Goal: Information Seeking & Learning: Learn about a topic

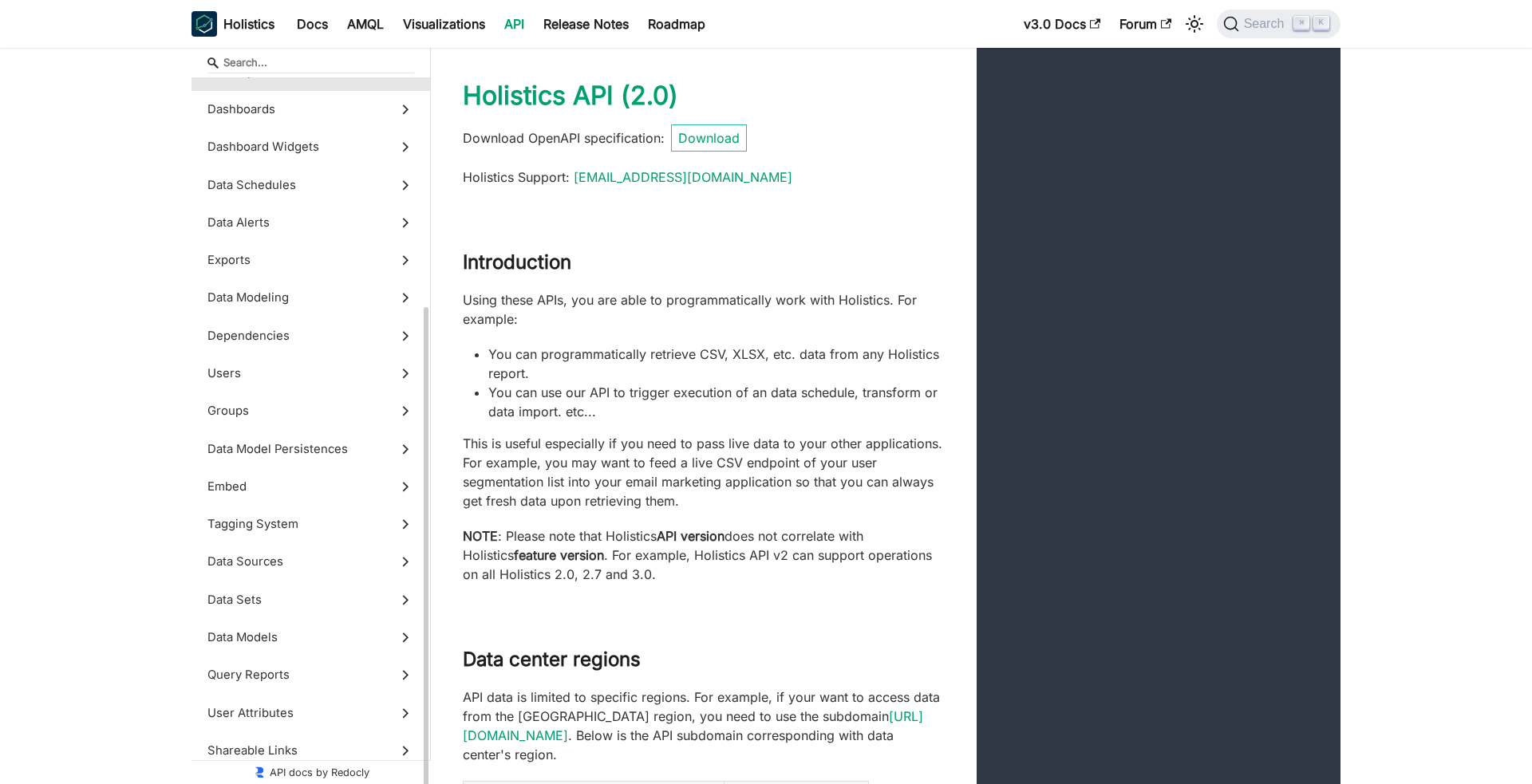
scroll to position [327, 0]
click at [323, 679] on span "Query Reports" at bounding box center [296, 674] width 177 height 18
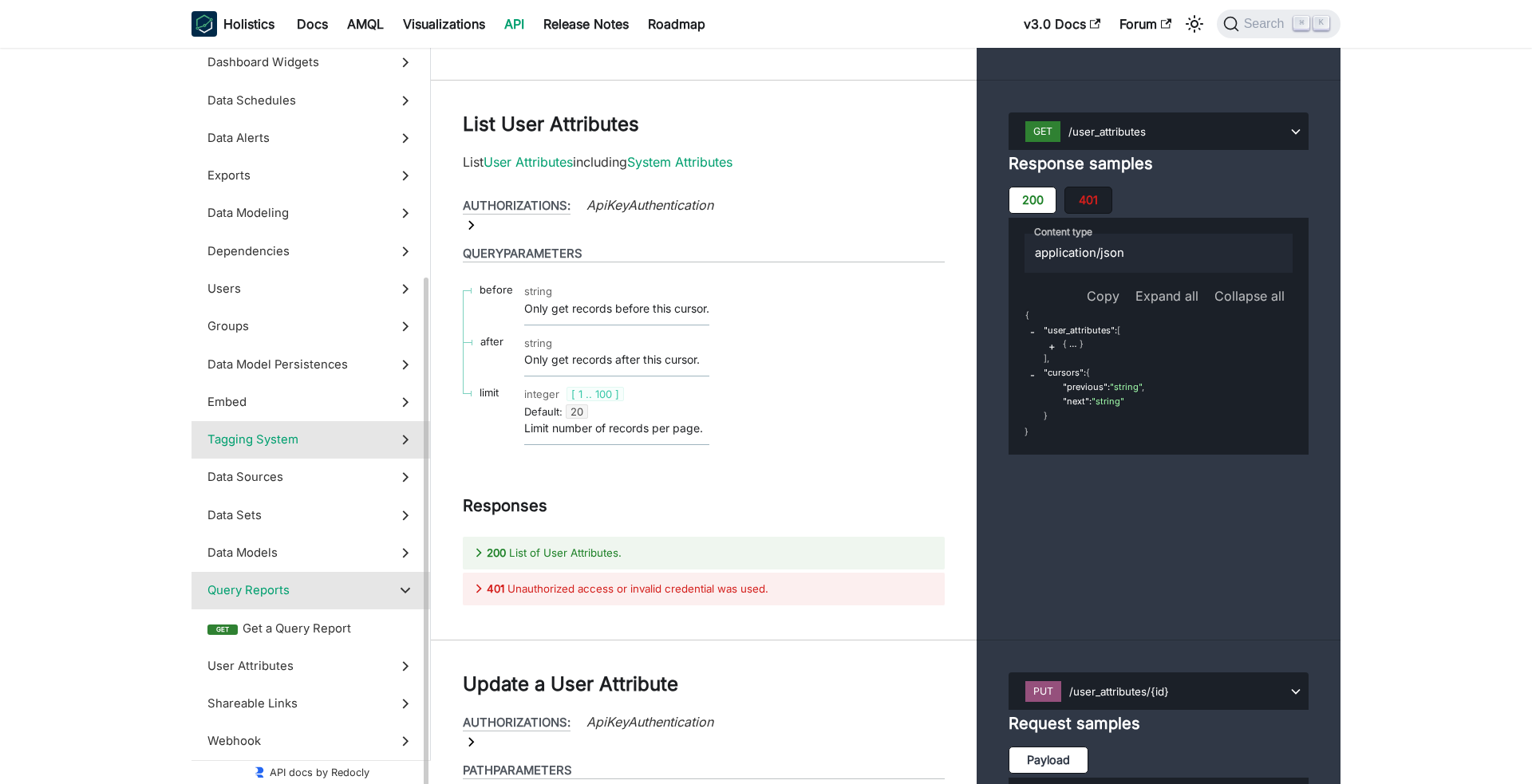
scroll to position [364, 0]
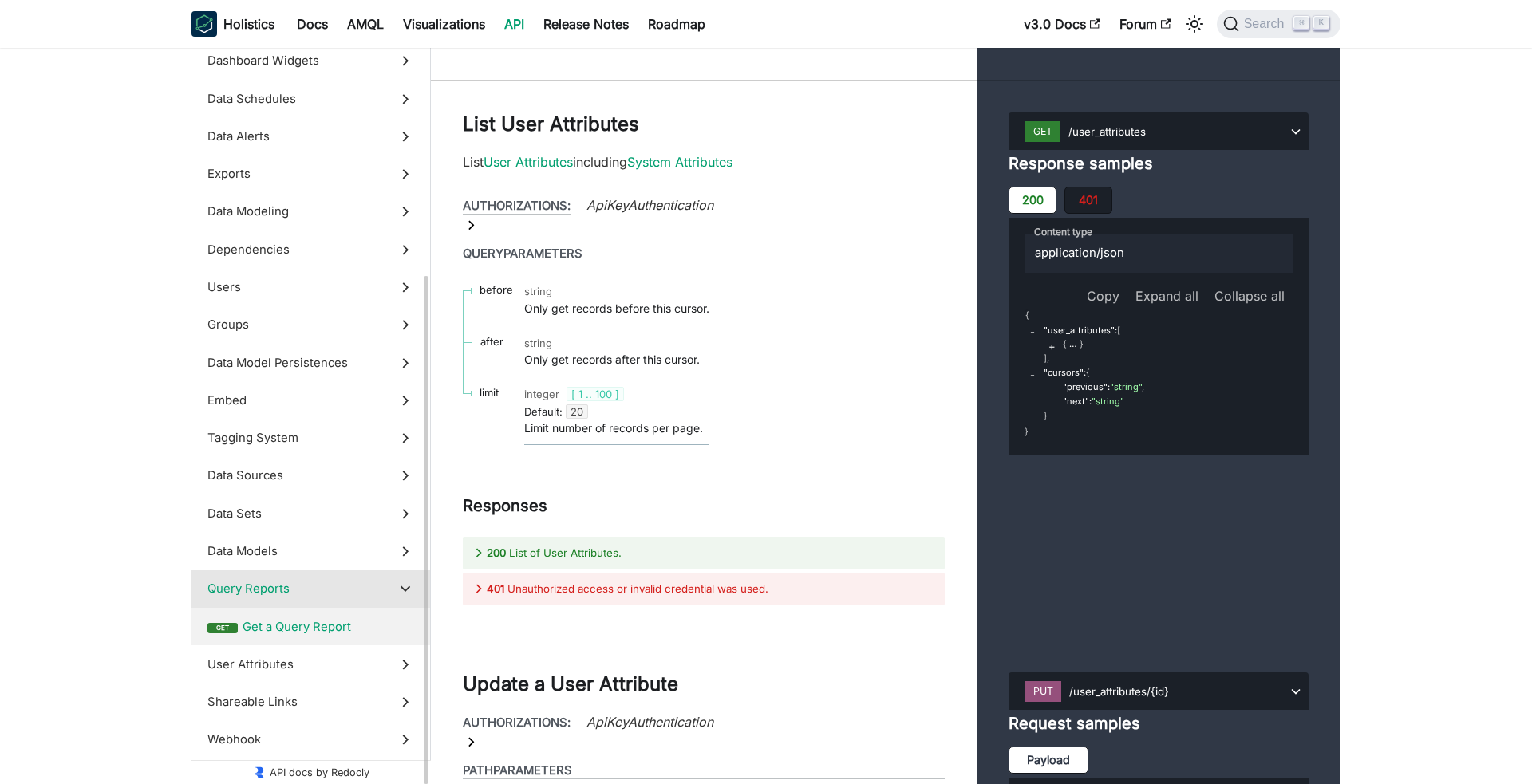
click at [340, 641] on label "get Get a Query Report" at bounding box center [310, 627] width 239 height 37
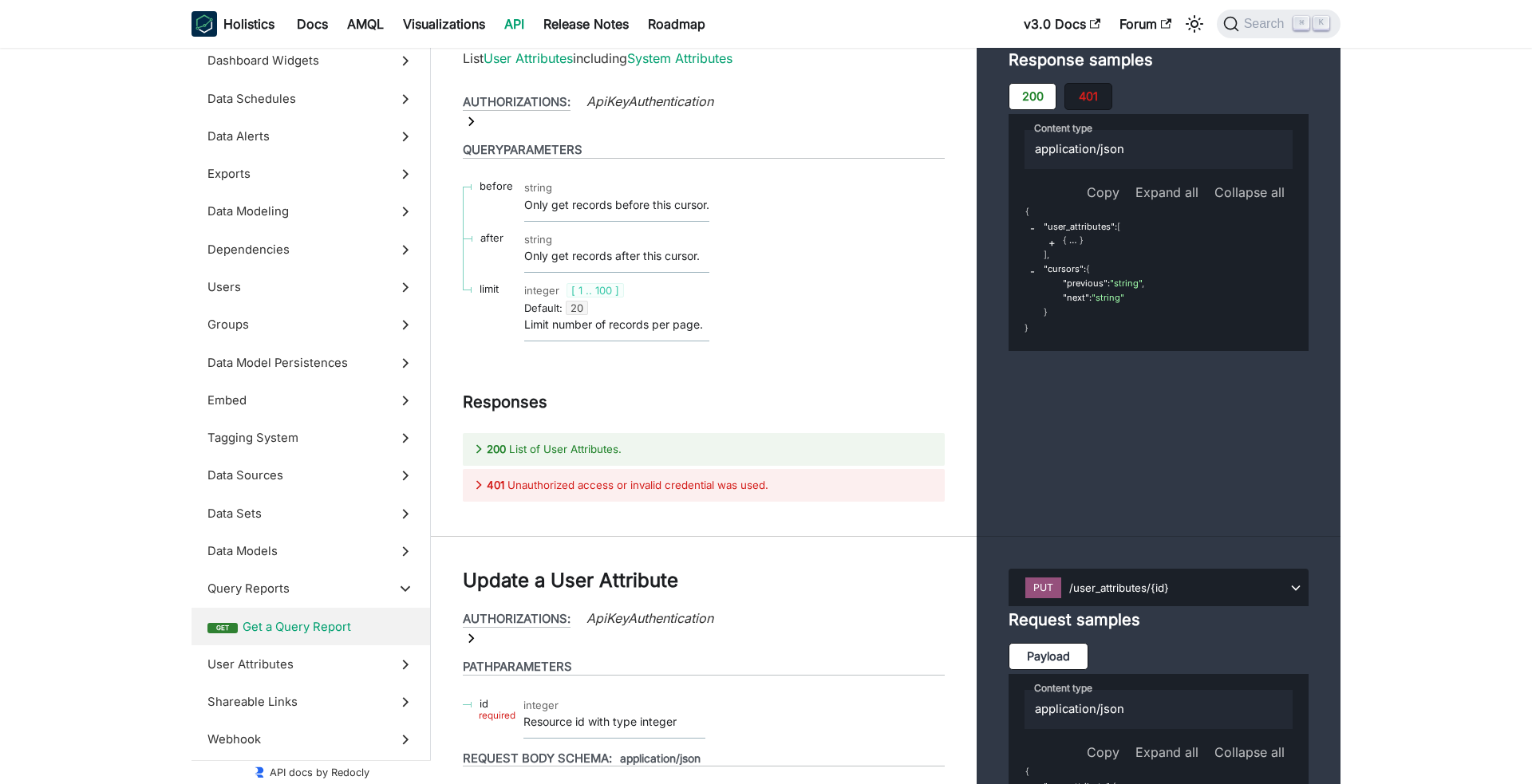
drag, startPoint x: 1043, startPoint y: 282, endPoint x: 1141, endPoint y: 418, distance: 167.6
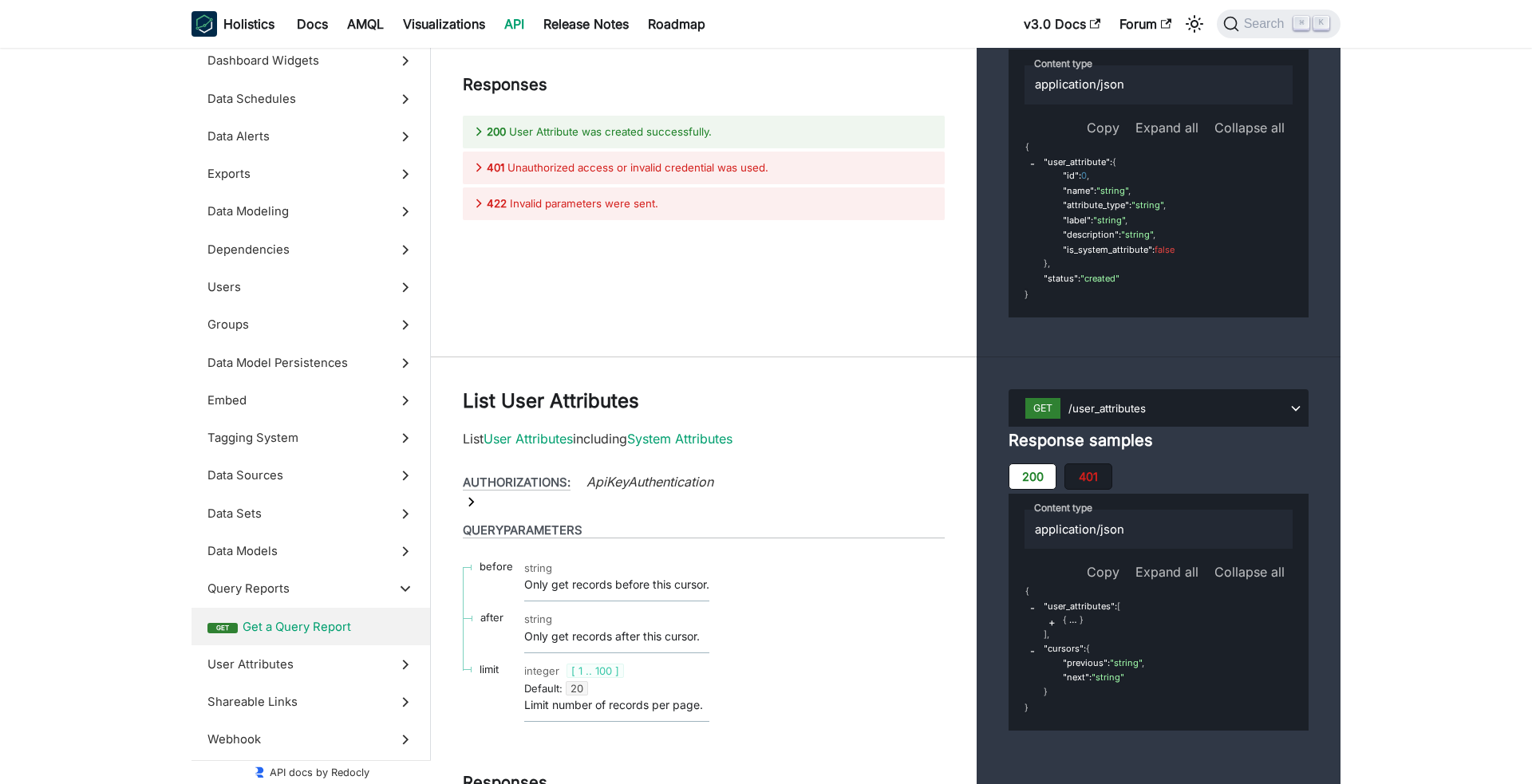
scroll to position [63983, 0]
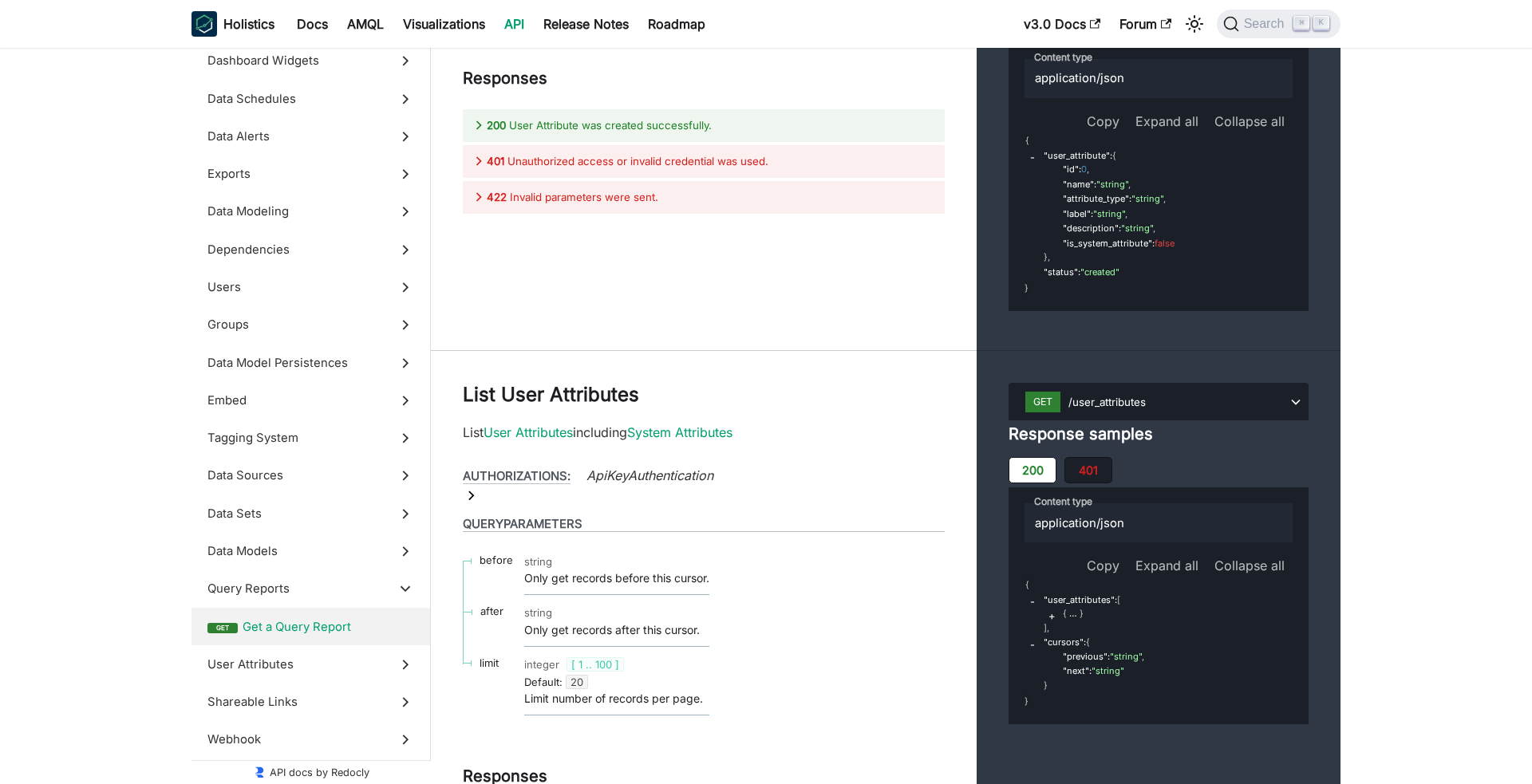
scroll to position [63941, 0]
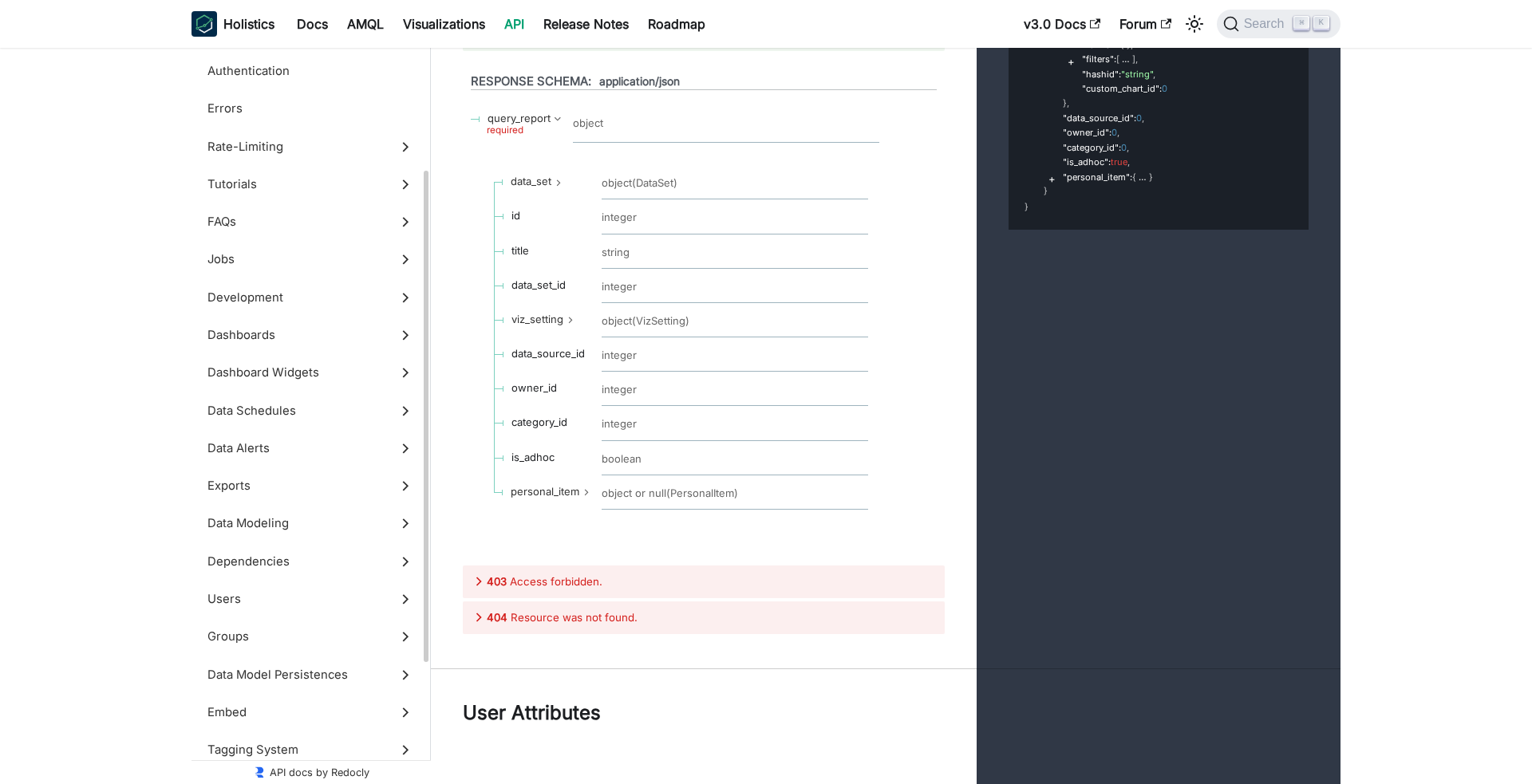
scroll to position [49, 0]
click at [278, 272] on label "Jobs" at bounding box center [310, 262] width 239 height 37
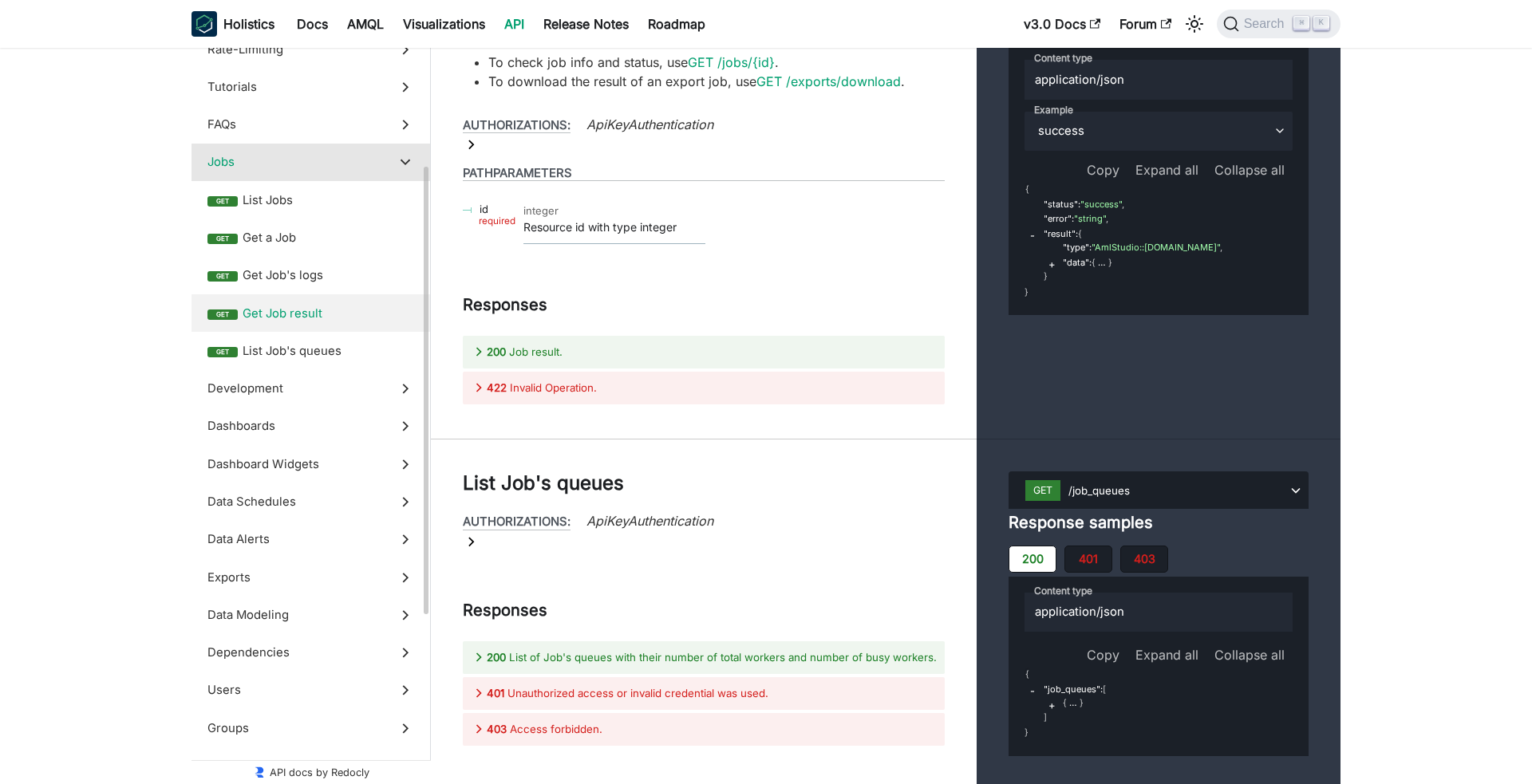
scroll to position [188, 0]
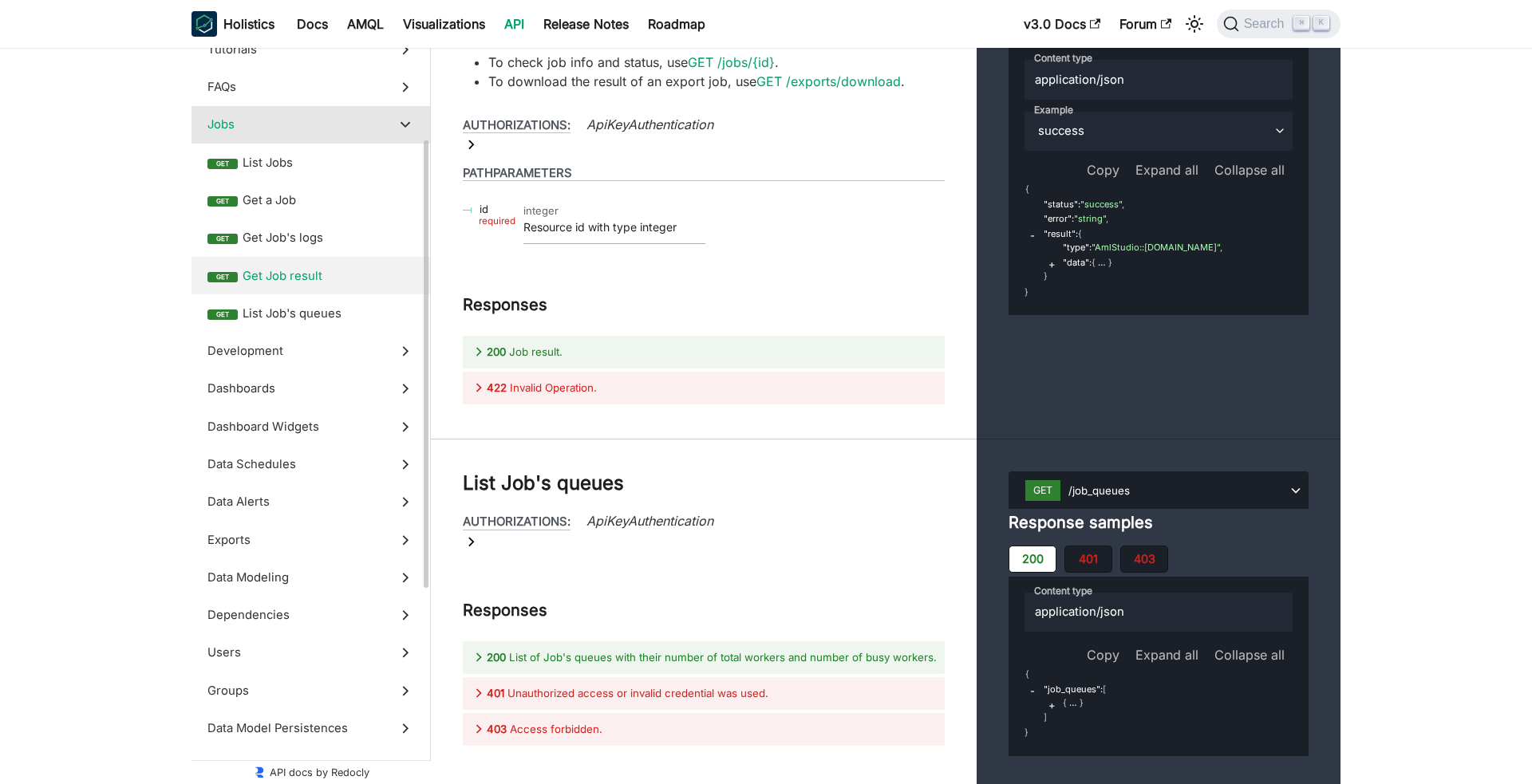
click at [279, 396] on span "Dashboards" at bounding box center [296, 388] width 177 height 18
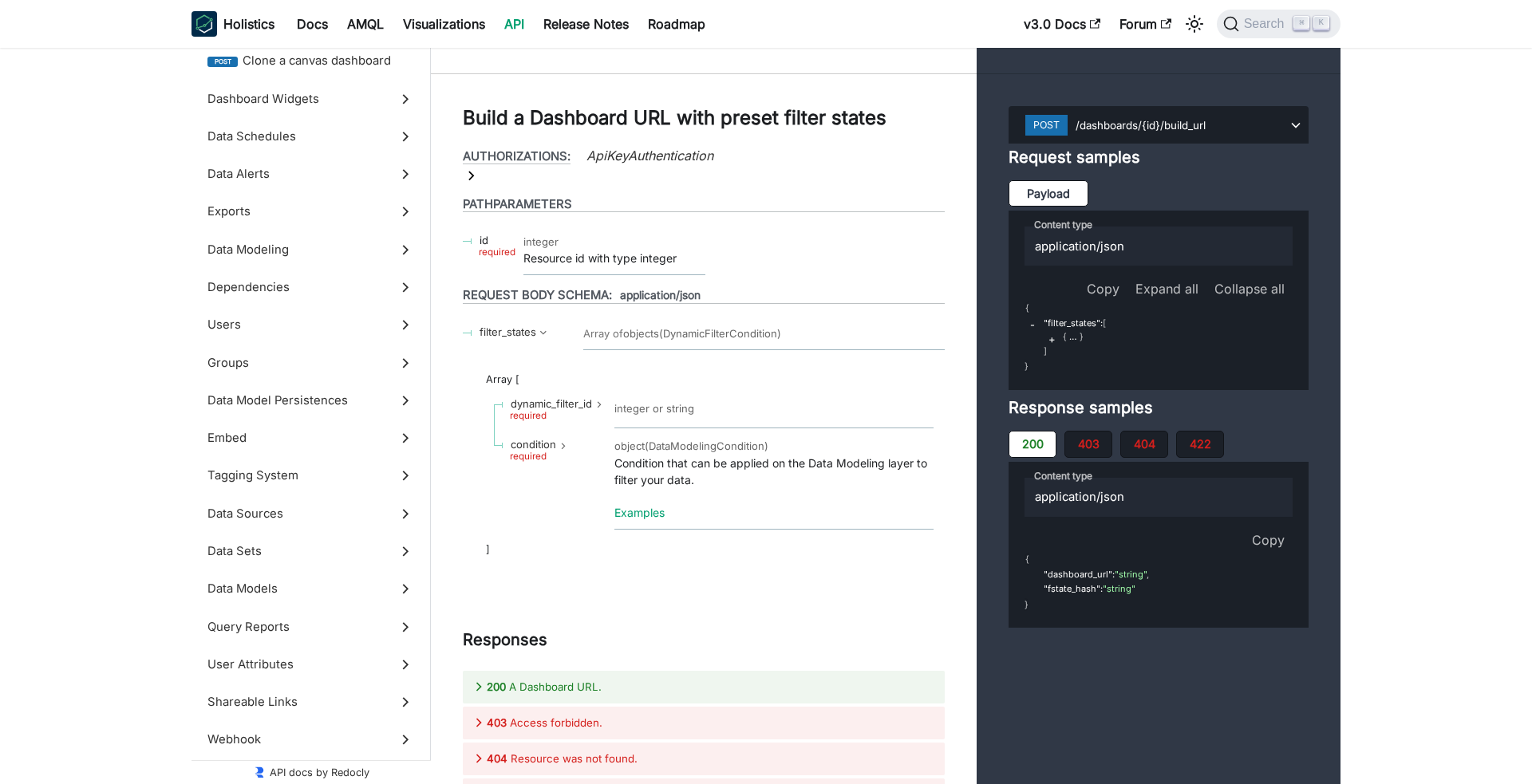
scroll to position [29124, 0]
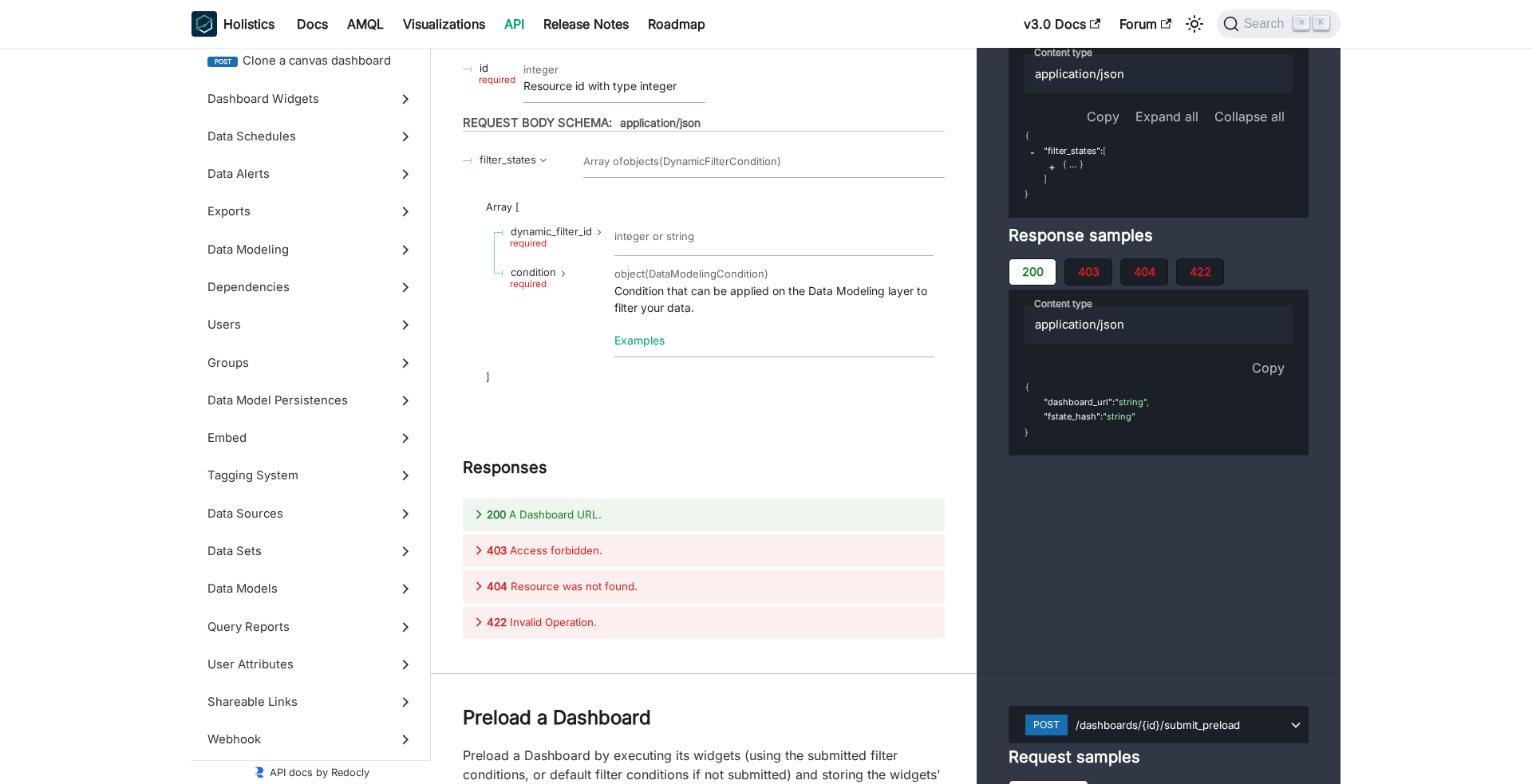
scroll to position [29306, 0]
